Goal: Task Accomplishment & Management: Use online tool/utility

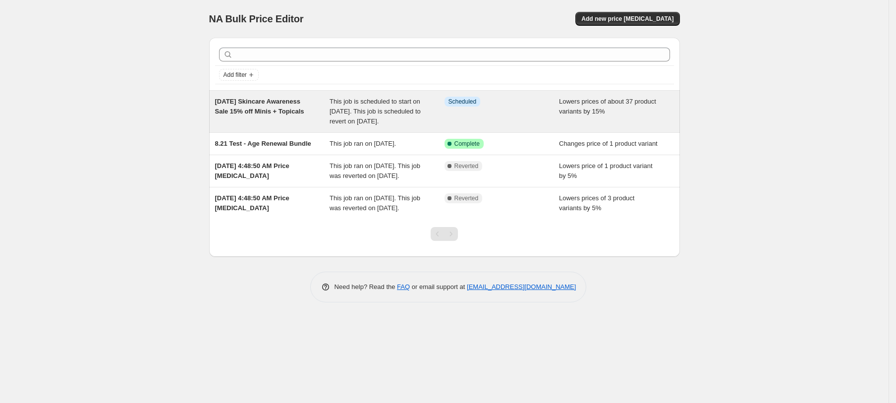
click at [326, 118] on div "[DATE] Skincare Awareness Sale 15% off Minis + Topicals" at bounding box center [272, 112] width 115 height 30
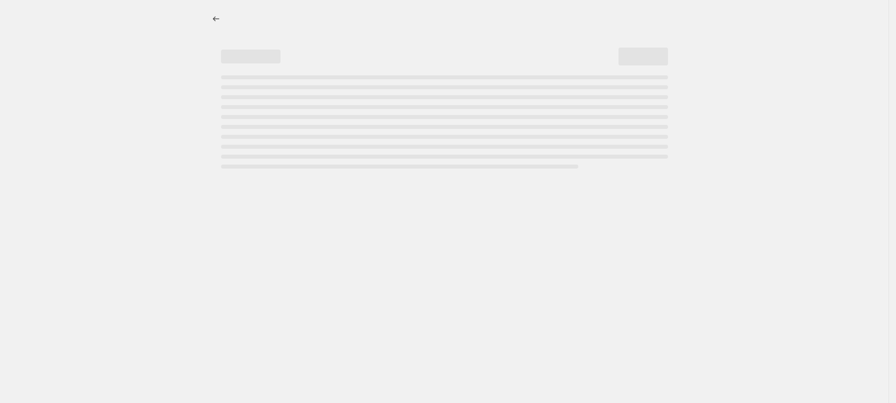
select select "percentage"
select select "collection"
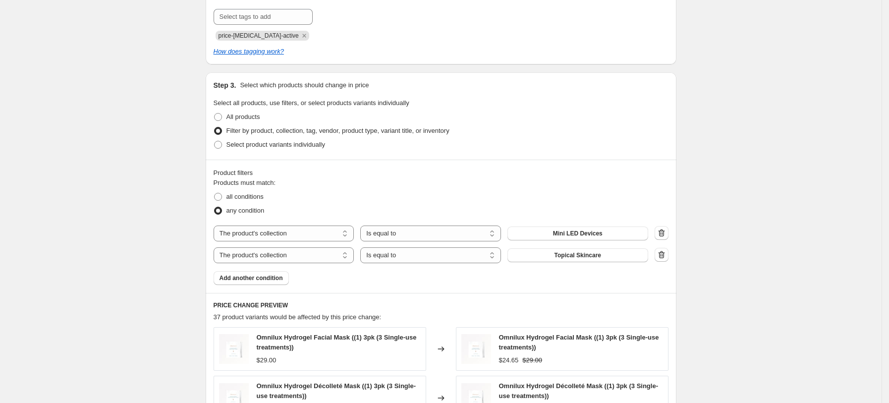
scroll to position [528, 0]
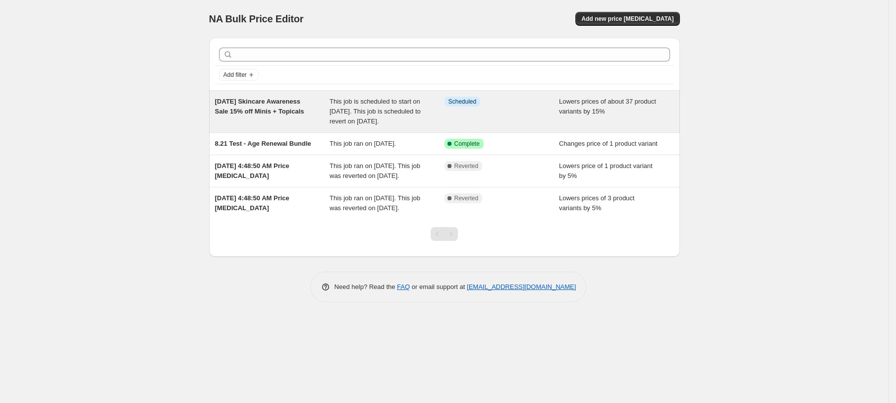
click at [269, 116] on div "[DATE] Skincare Awareness Sale 15% off Minis + Topicals" at bounding box center [272, 112] width 115 height 30
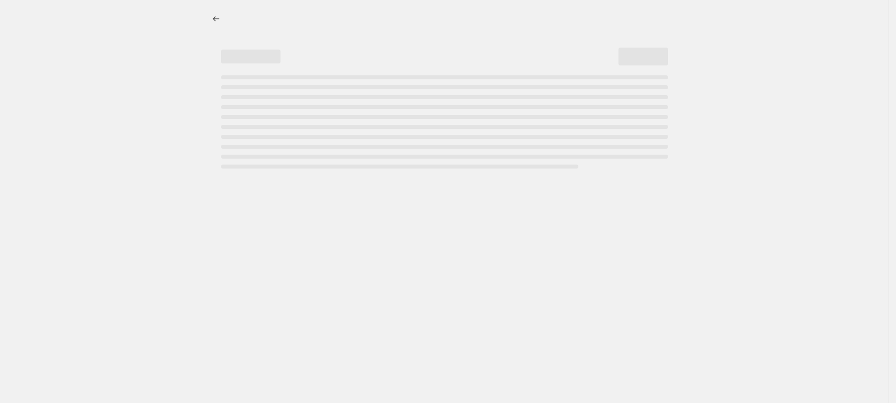
select select "percentage"
select select "collection"
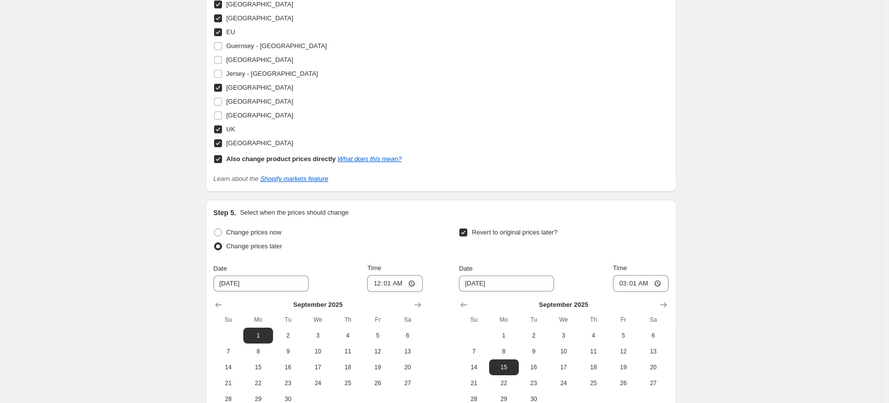
scroll to position [1302, 0]
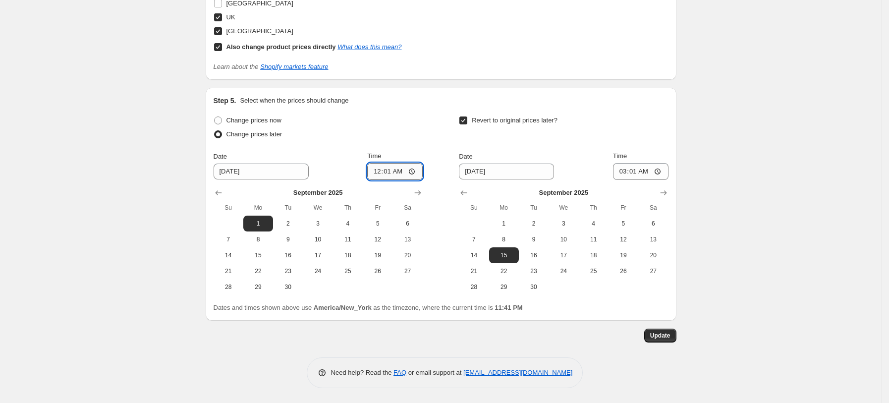
click at [389, 169] on input "00:01" at bounding box center [395, 171] width 56 height 17
click at [382, 171] on input "00:01" at bounding box center [395, 171] width 56 height 17
type input "06:01"
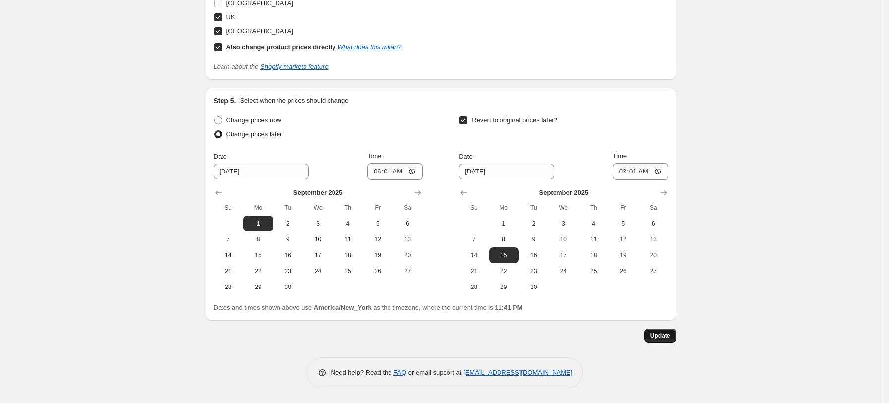
click at [665, 339] on span "Update" at bounding box center [660, 336] width 20 height 8
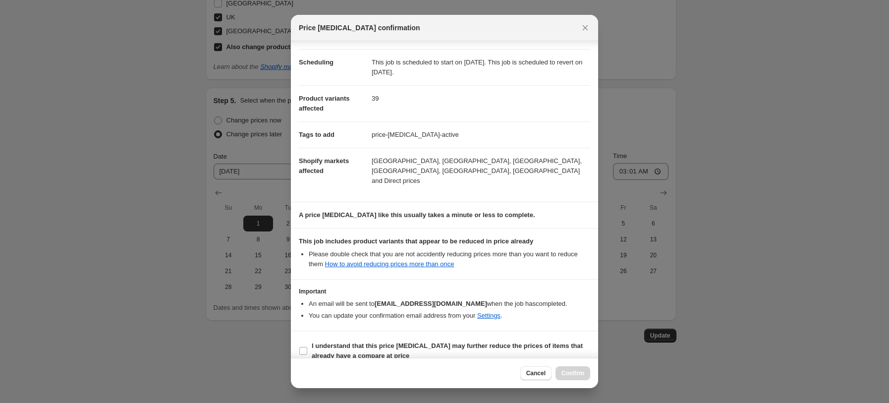
scroll to position [74, 0]
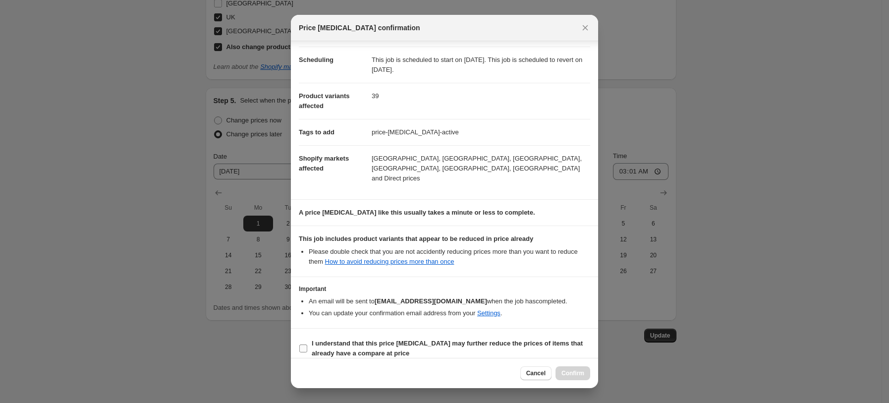
click at [387, 339] on b "I understand that this price change job may further reduce the prices of items …" at bounding box center [447, 347] width 271 height 17
click at [307, 344] on input "I understand that this price change job may further reduce the prices of items …" at bounding box center [303, 348] width 8 height 8
checkbox input "true"
click at [579, 373] on span "Confirm" at bounding box center [572, 373] width 23 height 8
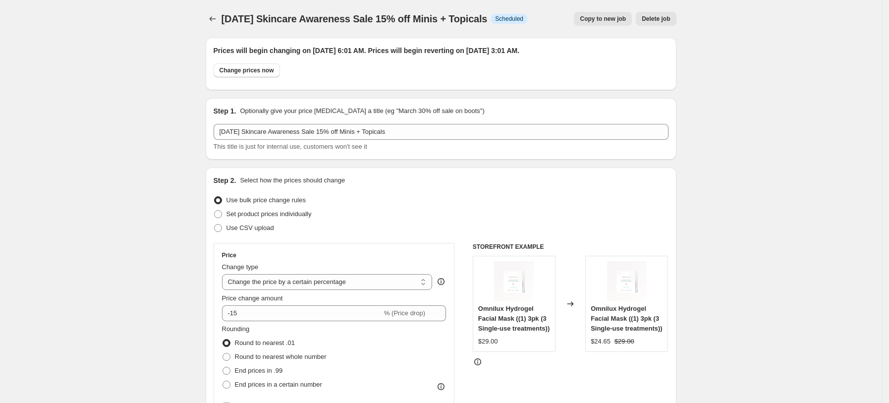
scroll to position [1302, 0]
